Goal: Transaction & Acquisition: Purchase product/service

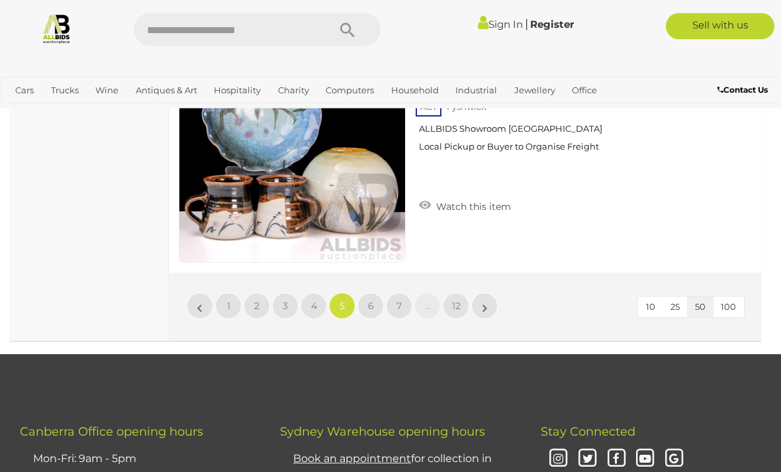
scroll to position [12630, 0]
click at [480, 293] on link "»" at bounding box center [484, 306] width 26 height 26
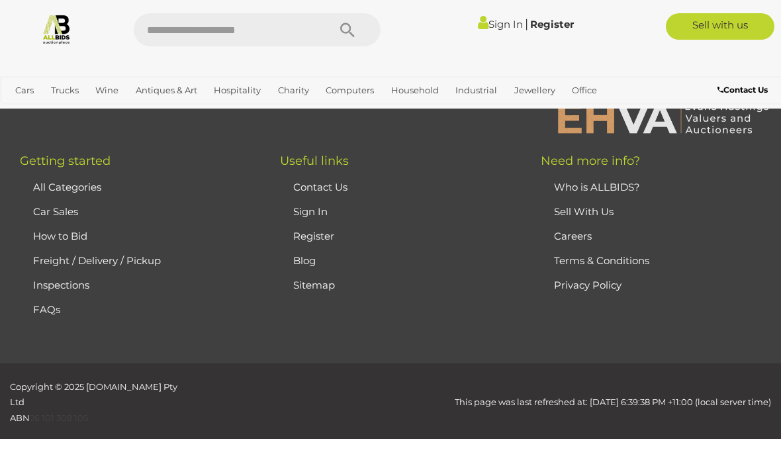
scroll to position [324, 0]
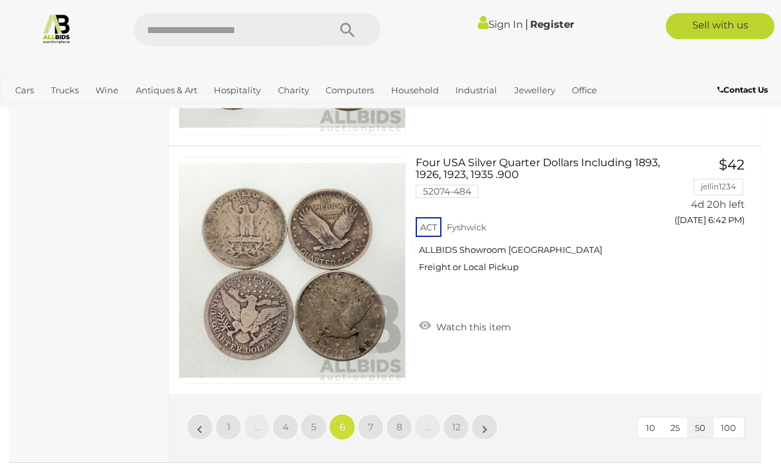
scroll to position [12524, 0]
click at [482, 414] on link "»" at bounding box center [484, 427] width 26 height 26
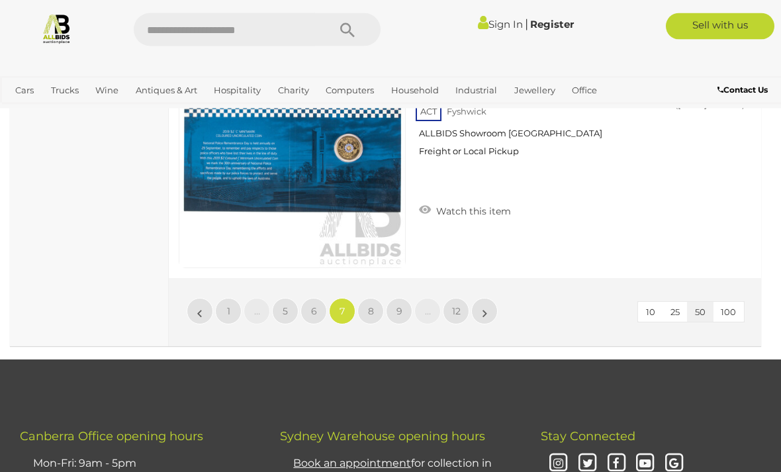
scroll to position [12647, 0]
click at [481, 298] on link "»" at bounding box center [484, 311] width 26 height 26
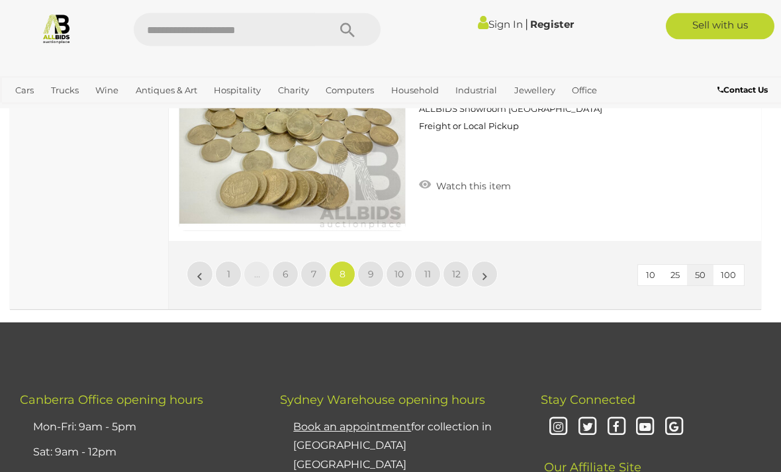
scroll to position [12661, 0]
click at [490, 267] on link "»" at bounding box center [484, 274] width 26 height 26
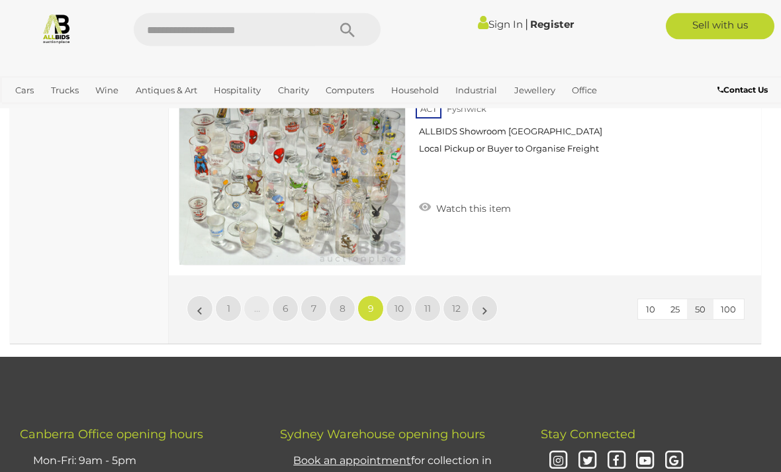
scroll to position [12673, 0]
click at [481, 295] on link "»" at bounding box center [484, 308] width 26 height 26
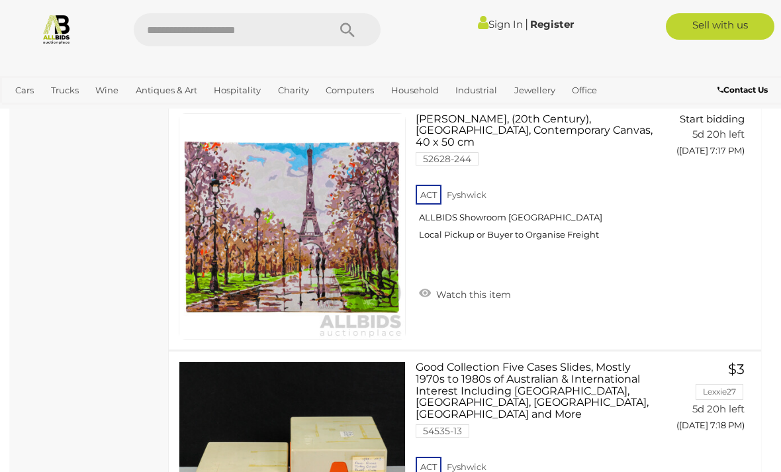
scroll to position [1852, 0]
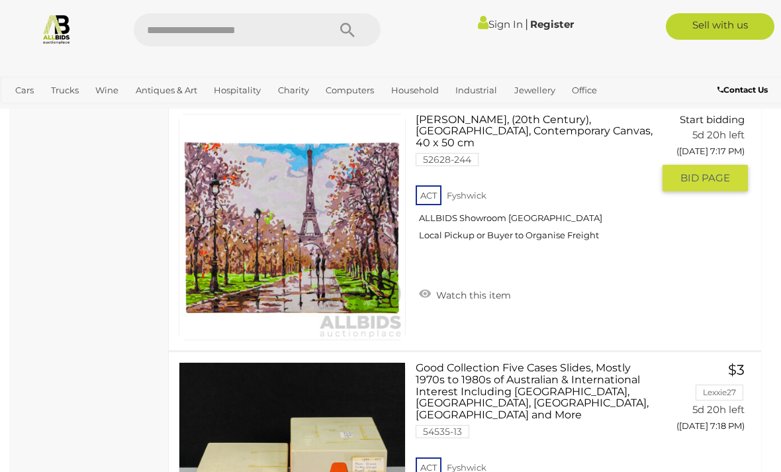
click at [256, 212] on link at bounding box center [292, 227] width 227 height 227
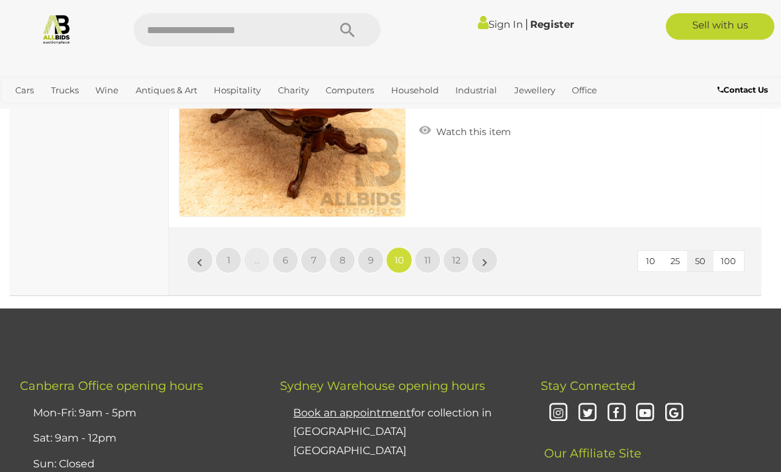
scroll to position [12662, 0]
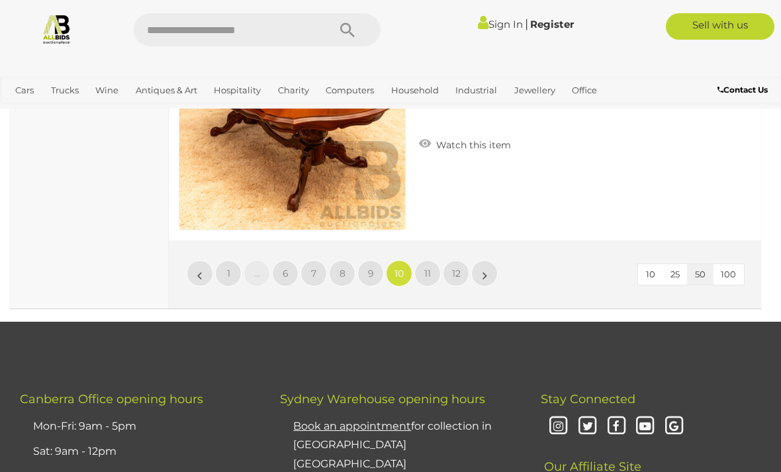
click at [488, 275] on link "»" at bounding box center [484, 273] width 26 height 26
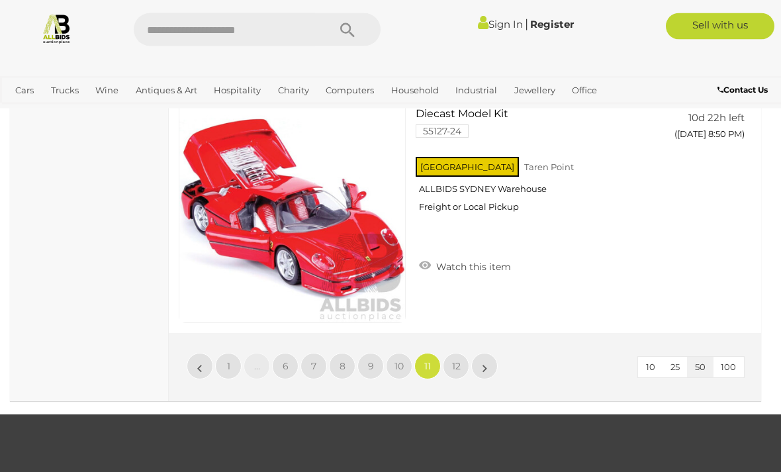
scroll to position [12569, 0]
click at [489, 364] on link "»" at bounding box center [484, 366] width 26 height 26
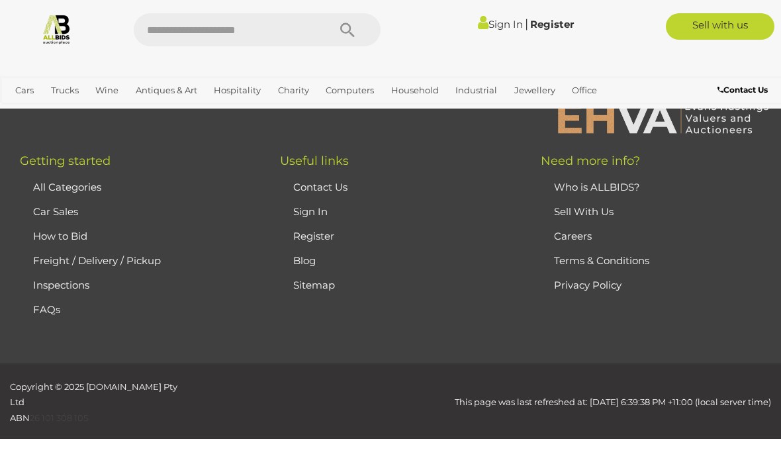
scroll to position [324, 0]
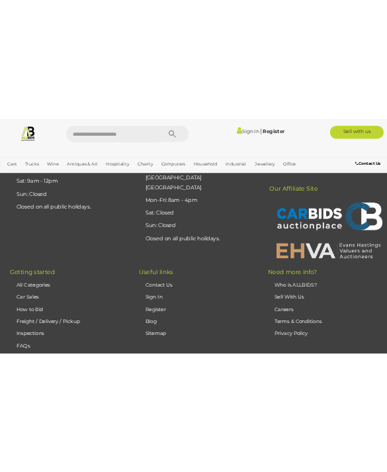
scroll to position [2500, 0]
